Goal: Information Seeking & Learning: Learn about a topic

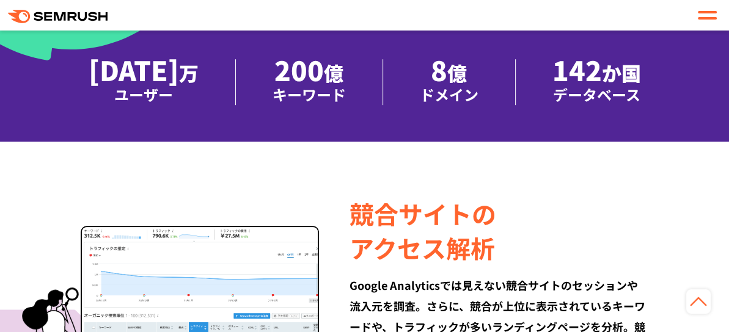
scroll to position [672, 0]
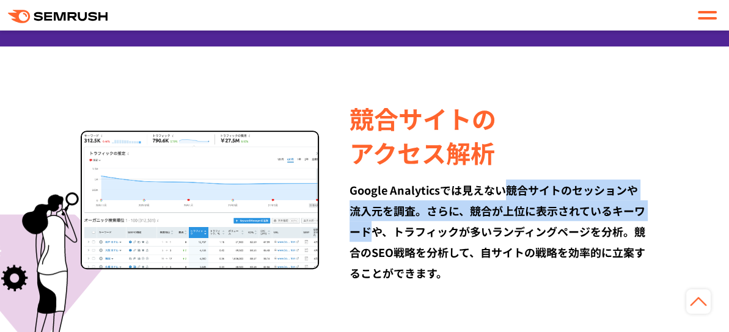
drag, startPoint x: 501, startPoint y: 234, endPoint x: 622, endPoint y: 251, distance: 122.2
click at [622, 251] on div "Google Analyticsでは見えない競合サイトのセッションや流入元を調査。さらに、競合が上位に表示されているキーワードや、トラフィックが多いランディン…" at bounding box center [499, 232] width 299 height 104
copy div "競合サイトのセッションや流入元を調査。さらに、競合が上位に表示されているキーワード"
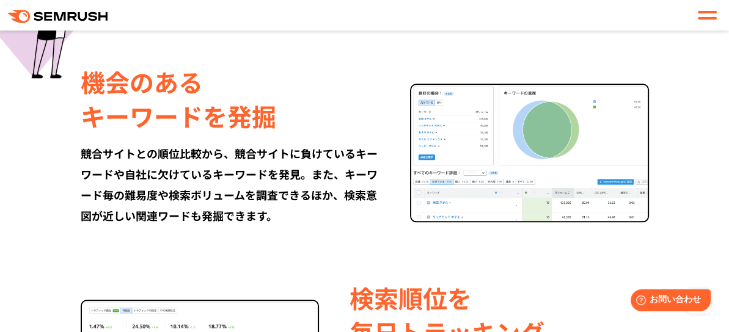
scroll to position [856, 0]
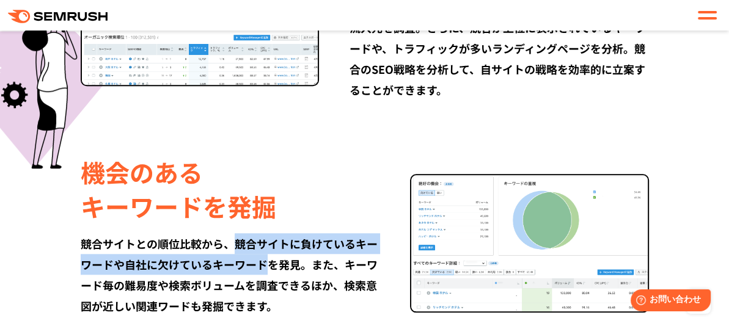
drag, startPoint x: 203, startPoint y: 276, endPoint x: 218, endPoint y: 268, distance: 16.7
click at [205, 290] on div "競合サイトとの順位比較から、競合サイトに負けているキーワードや自社に欠けているキーワードを発見。また、キーワード毎の難易度や検索ボリュームを調査できるほか、検…" at bounding box center [230, 274] width 299 height 83
copy div "競合サイトに負けているキーワードや自社に欠けているキーワード"
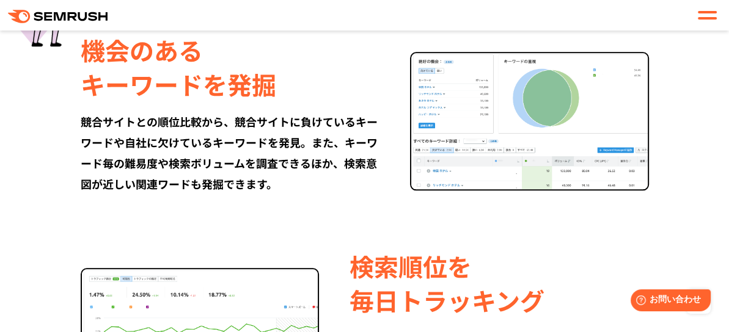
click at [259, 179] on div "競合サイトとの順位比較から、競合サイトに負けているキーワードや自社に欠けているキーワードを発見。また、キーワード毎の難易度や検索ボリュームを調査できるほか、検…" at bounding box center [230, 152] width 299 height 83
click at [290, 181] on div "競合サイトとの順位比較から、競合サイトに負けているキーワードや自社に欠けているキーワードを発見。また、キーワード毎の難易度や検索ボリュームを調査できるほか、検…" at bounding box center [230, 152] width 299 height 83
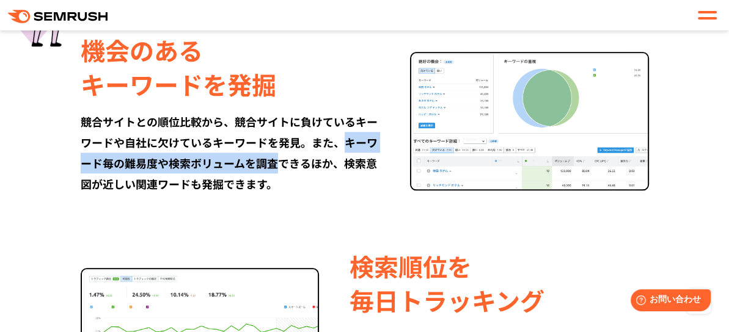
drag, startPoint x: 279, startPoint y: 174, endPoint x: 175, endPoint y: 200, distance: 107.0
click at [175, 194] on div "競合サイトとの順位比較から、競合サイトに負けているキーワードや自社に欠けているキーワードを発見。また、キーワード毎の難易度や検索ボリュームを調査できるほか、検…" at bounding box center [230, 152] width 299 height 83
copy div "キーワード毎の難易度や検索ボリュームを調査"
click at [537, 150] on img at bounding box center [529, 121] width 239 height 138
